Goal: Navigation & Orientation: Go to known website

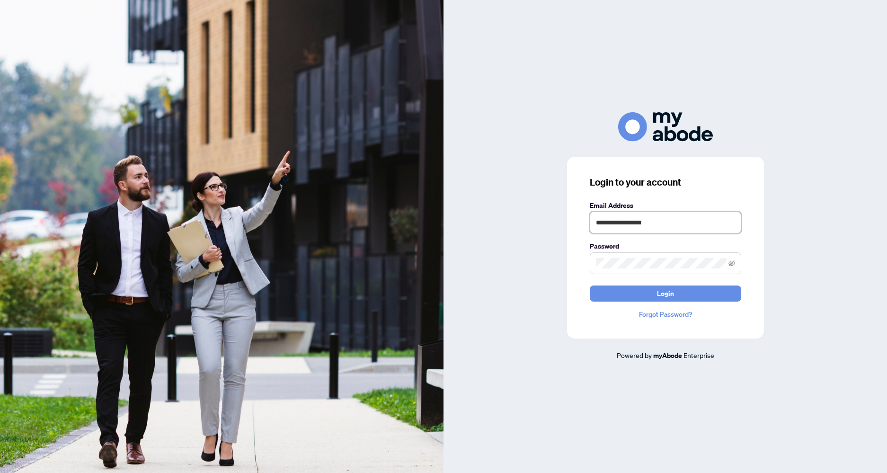
click at [691, 220] on input "**********" at bounding box center [665, 223] width 151 height 22
type input "**********"
click at [679, 290] on button "Login" at bounding box center [665, 293] width 151 height 16
